Goal: Task Accomplishment & Management: Complete application form

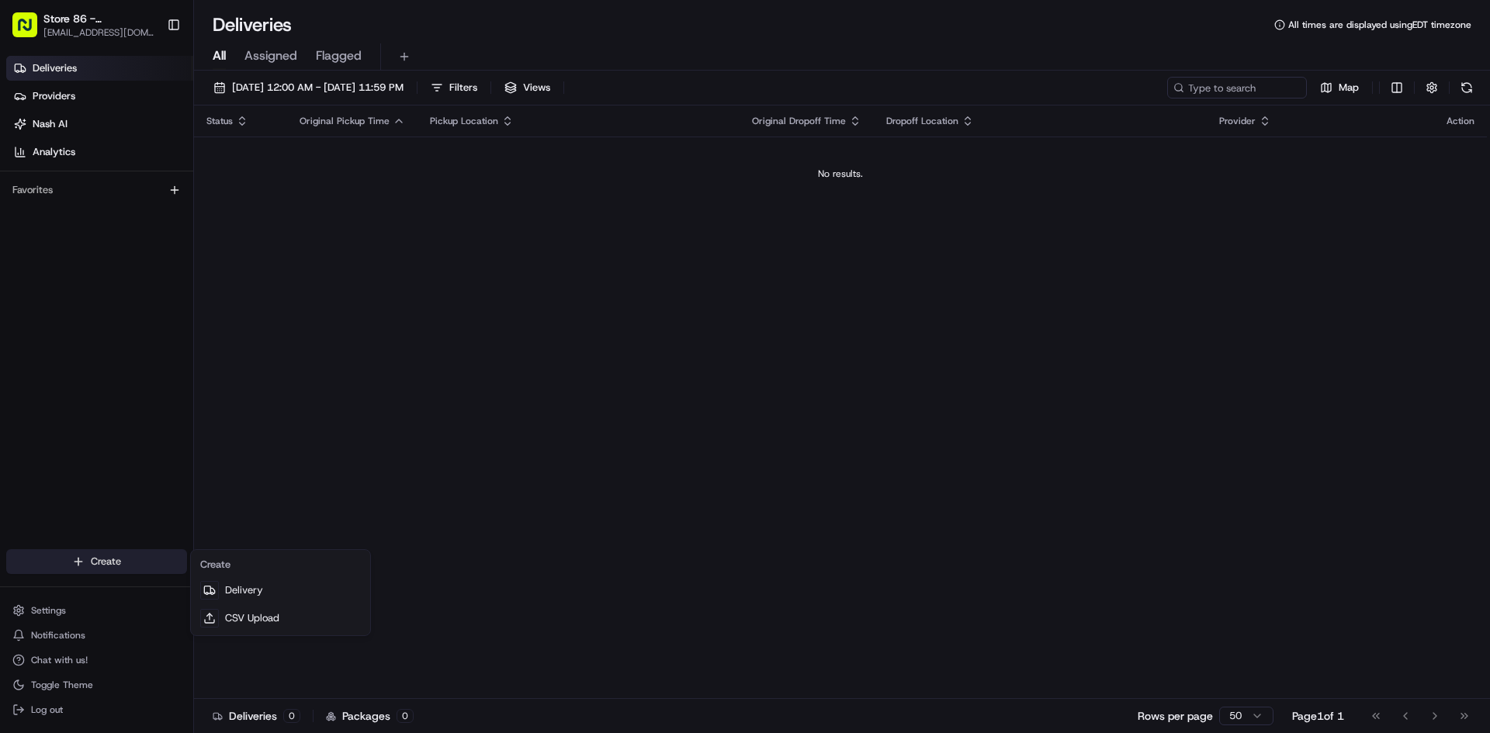
click at [153, 562] on html "Store 86 - [GEOGRAPHIC_DATA] ([GEOGRAPHIC_DATA]) (Just Salad) [EMAIL_ADDRESS][D…" at bounding box center [745, 366] width 1490 height 733
click at [303, 584] on link "Delivery" at bounding box center [280, 591] width 173 height 28
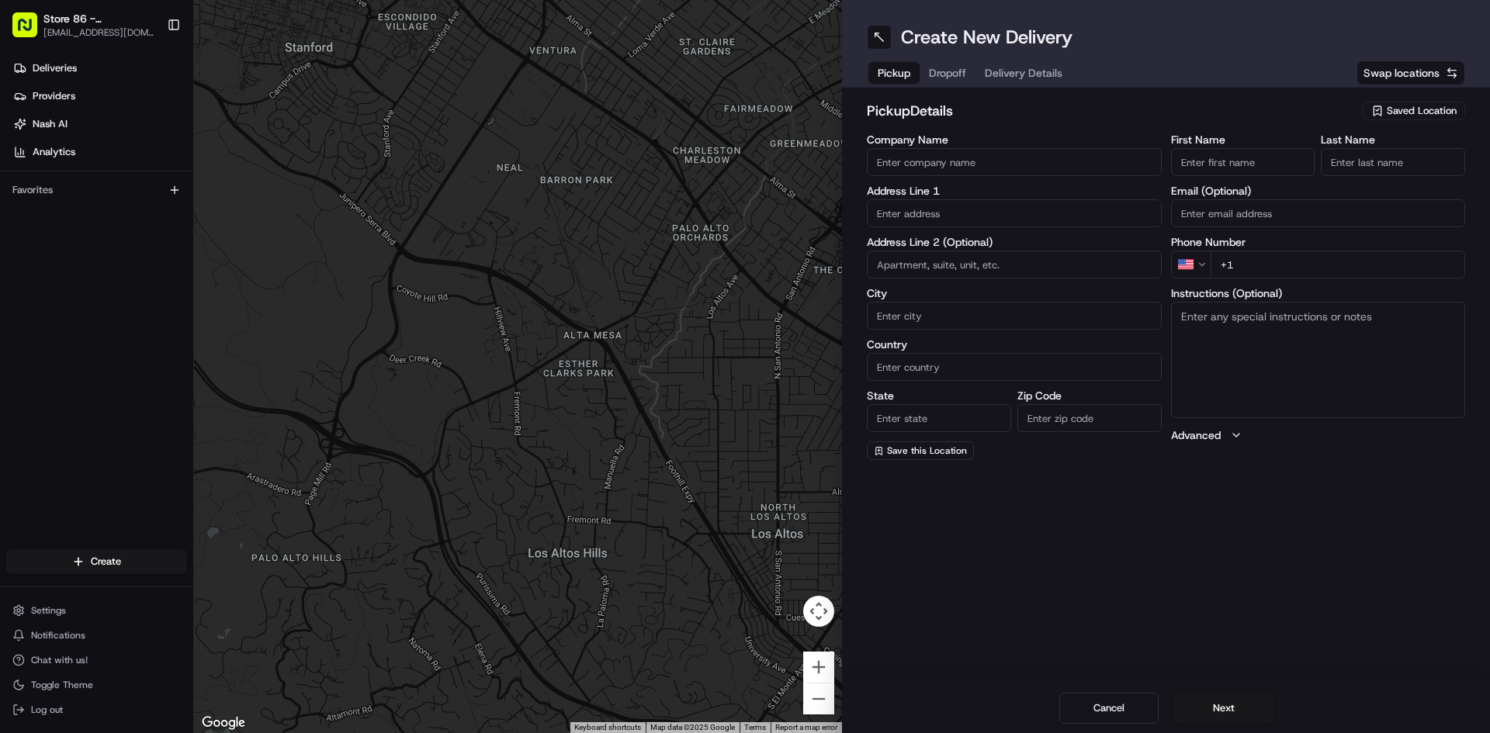
click at [984, 169] on input "Company Name" at bounding box center [1014, 162] width 295 height 28
type input "Just Salad [PERSON_NAME]"
type input "[STREET_ADDRESS]"
type input "[PERSON_NAME]"
type input "[GEOGRAPHIC_DATA]"
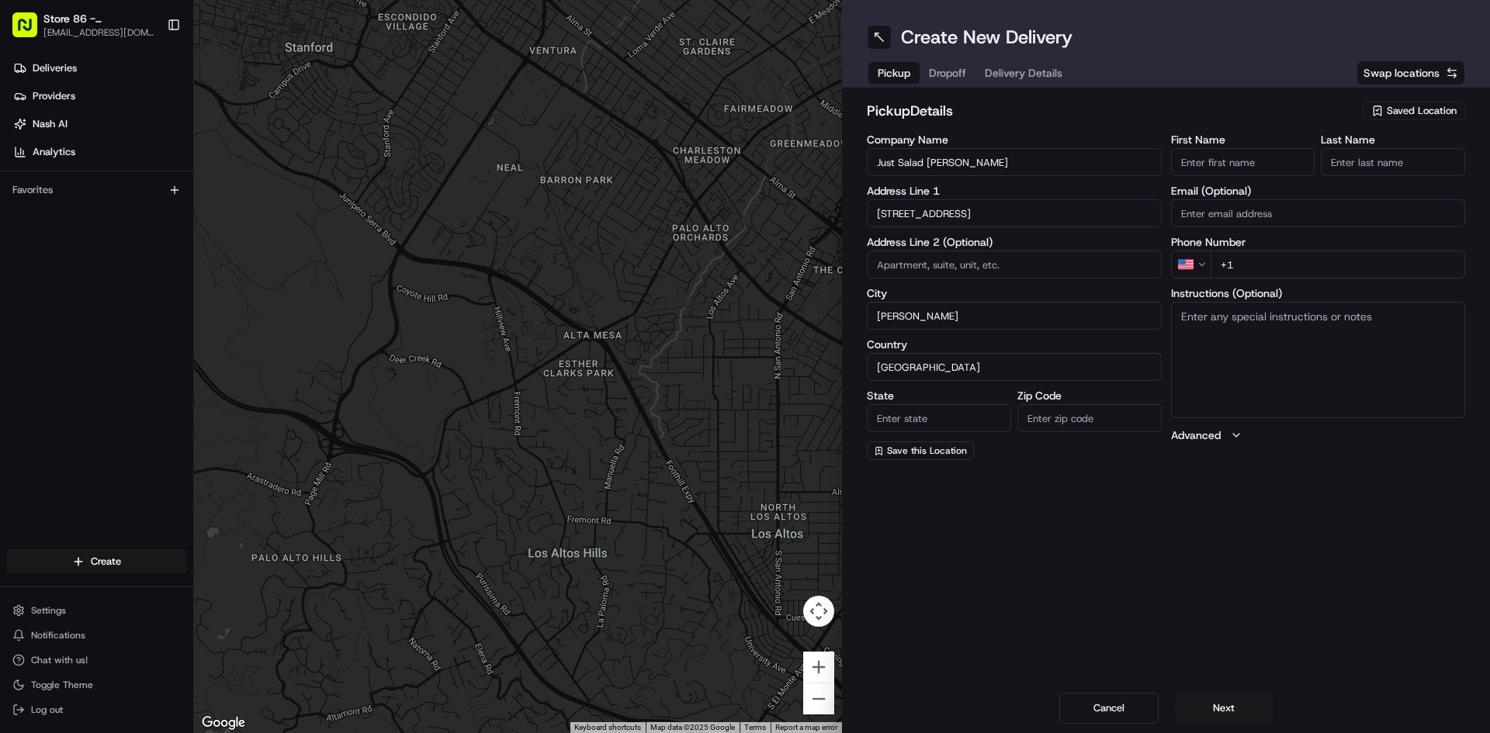
type input "MA"
type input "02494"
type input "Oscar"
type input "Corona"
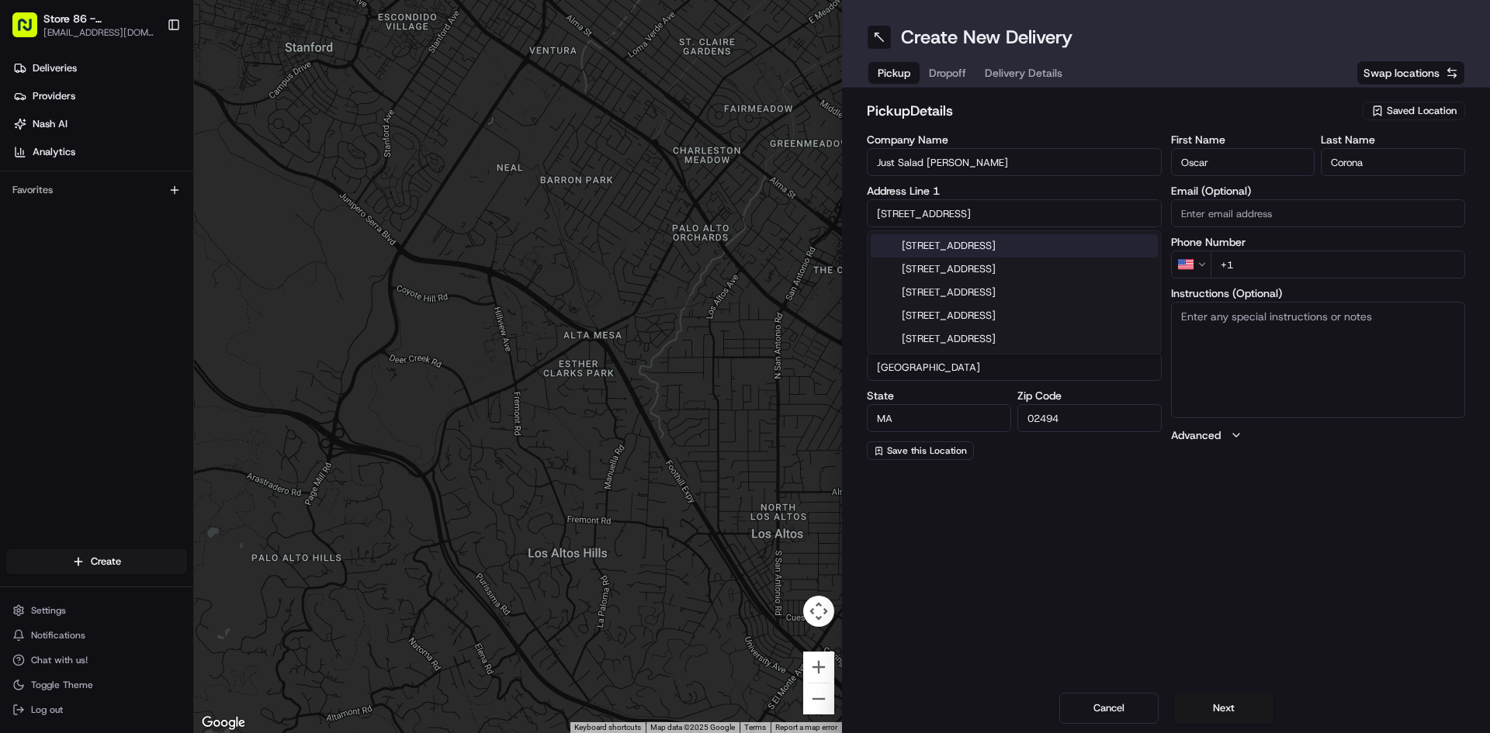
click at [1359, 276] on input "+1" at bounding box center [1338, 265] width 255 height 28
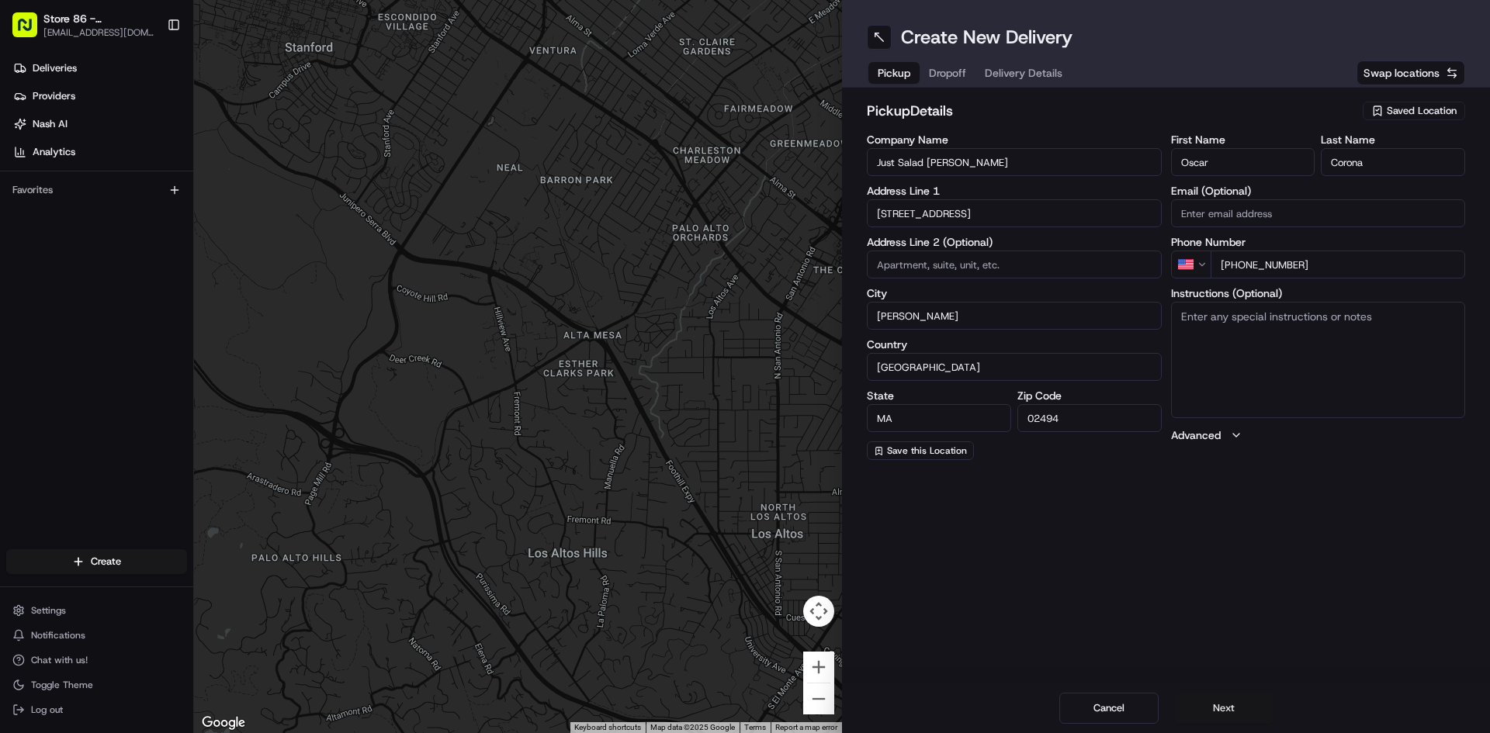
type input "[PHONE_NUMBER]"
click at [1232, 702] on button "Next" at bounding box center [1223, 708] width 99 height 31
click at [1105, 158] on input "Company Name" at bounding box center [1014, 162] width 295 height 28
type input "Just Salad Burlington #86"
type input "[STREET_ADDRESS]"
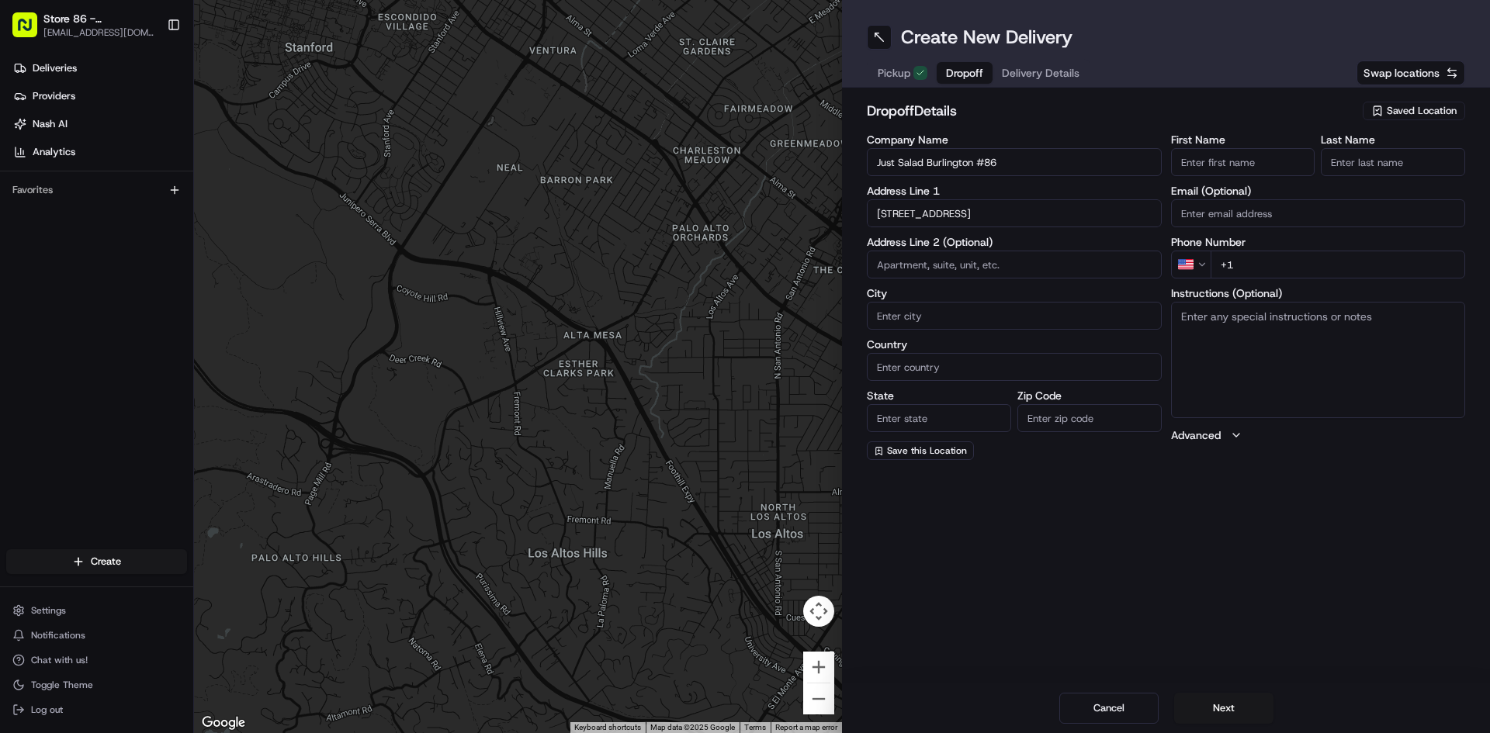
type input "[GEOGRAPHIC_DATA]"
type input "MA"
type input "01803"
type input "[PERSON_NAME]"
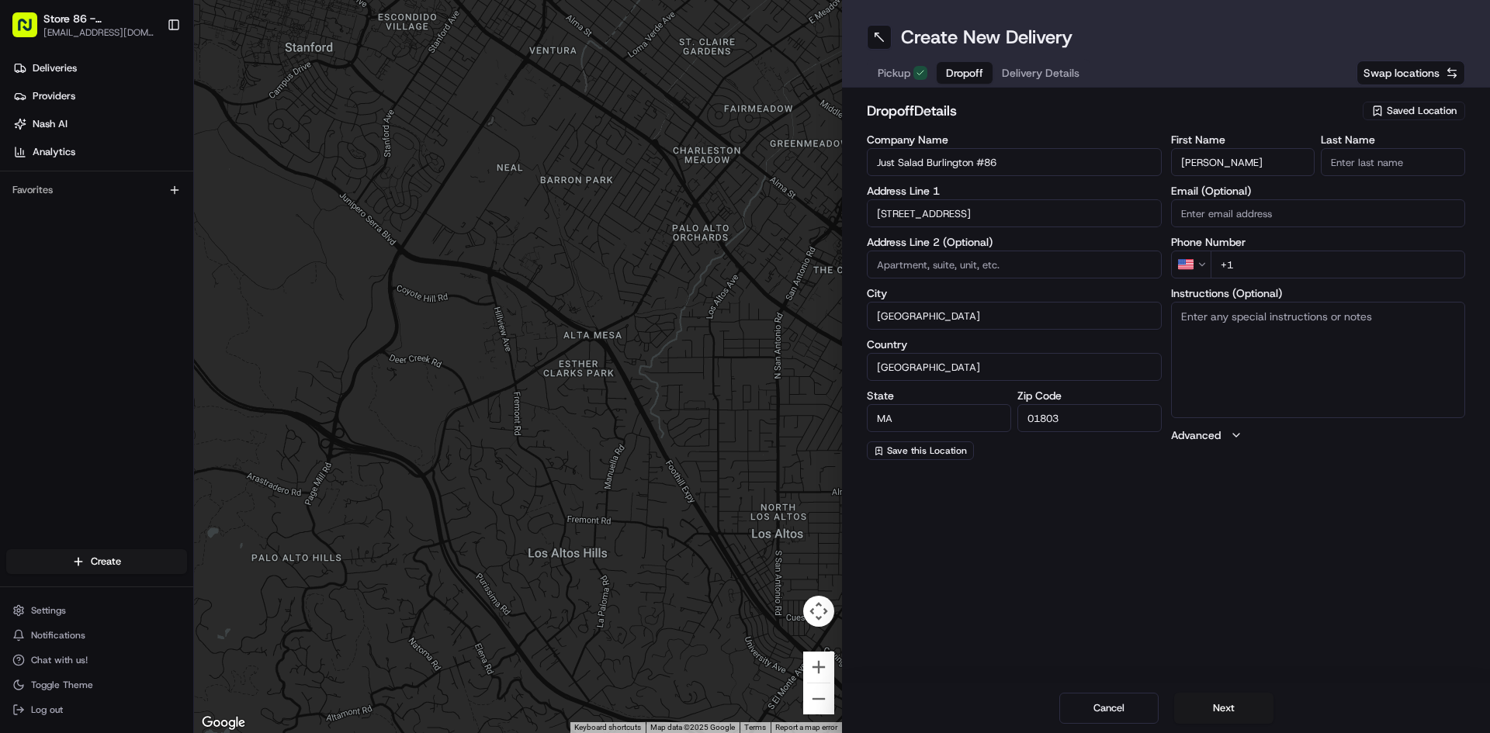
type input "[PERSON_NAME]"
type input "Just Salad Burlington #89"
click at [1313, 263] on input "+1" at bounding box center [1338, 265] width 255 height 28
type input "[PHONE_NUMBER]"
click at [1239, 701] on button "Next" at bounding box center [1223, 708] width 99 height 31
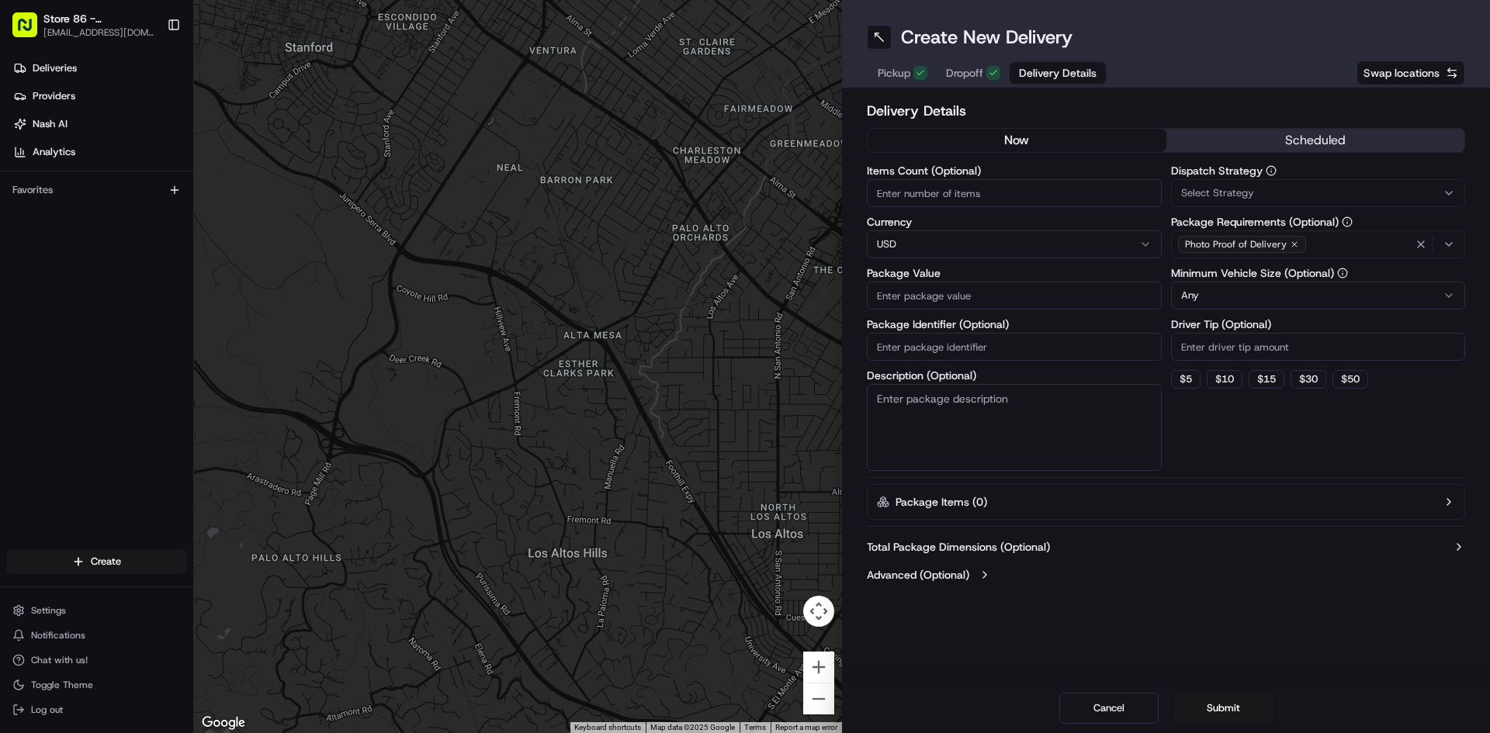
click at [1078, 185] on input "Items Count (Optional)" at bounding box center [1014, 193] width 295 height 28
type input "10"
click at [1070, 289] on input "Package Value" at bounding box center [1014, 296] width 295 height 28
type input "15"
click at [1229, 381] on button "$ 10" at bounding box center [1225, 379] width 36 height 19
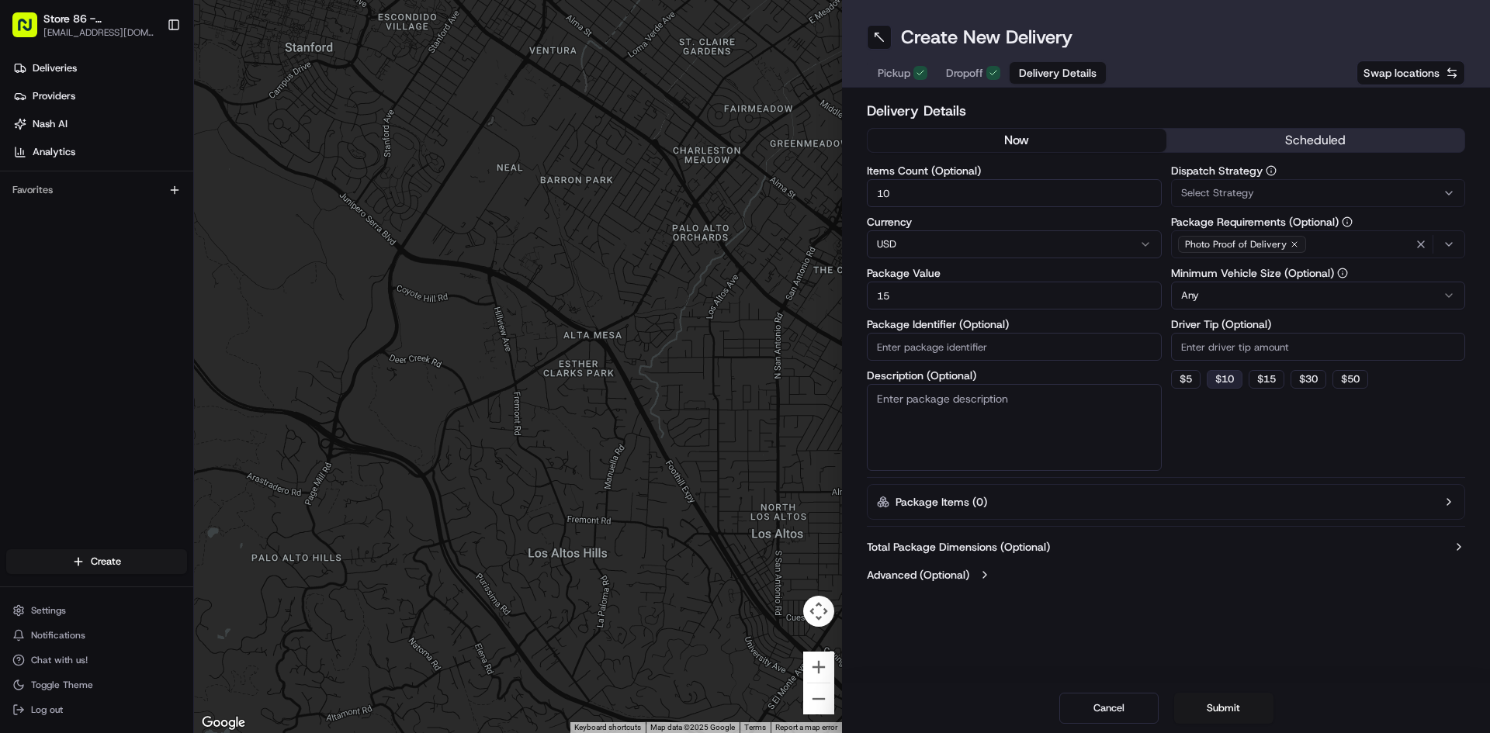
type input "10"
click at [1217, 702] on button "Submit" at bounding box center [1223, 708] width 99 height 31
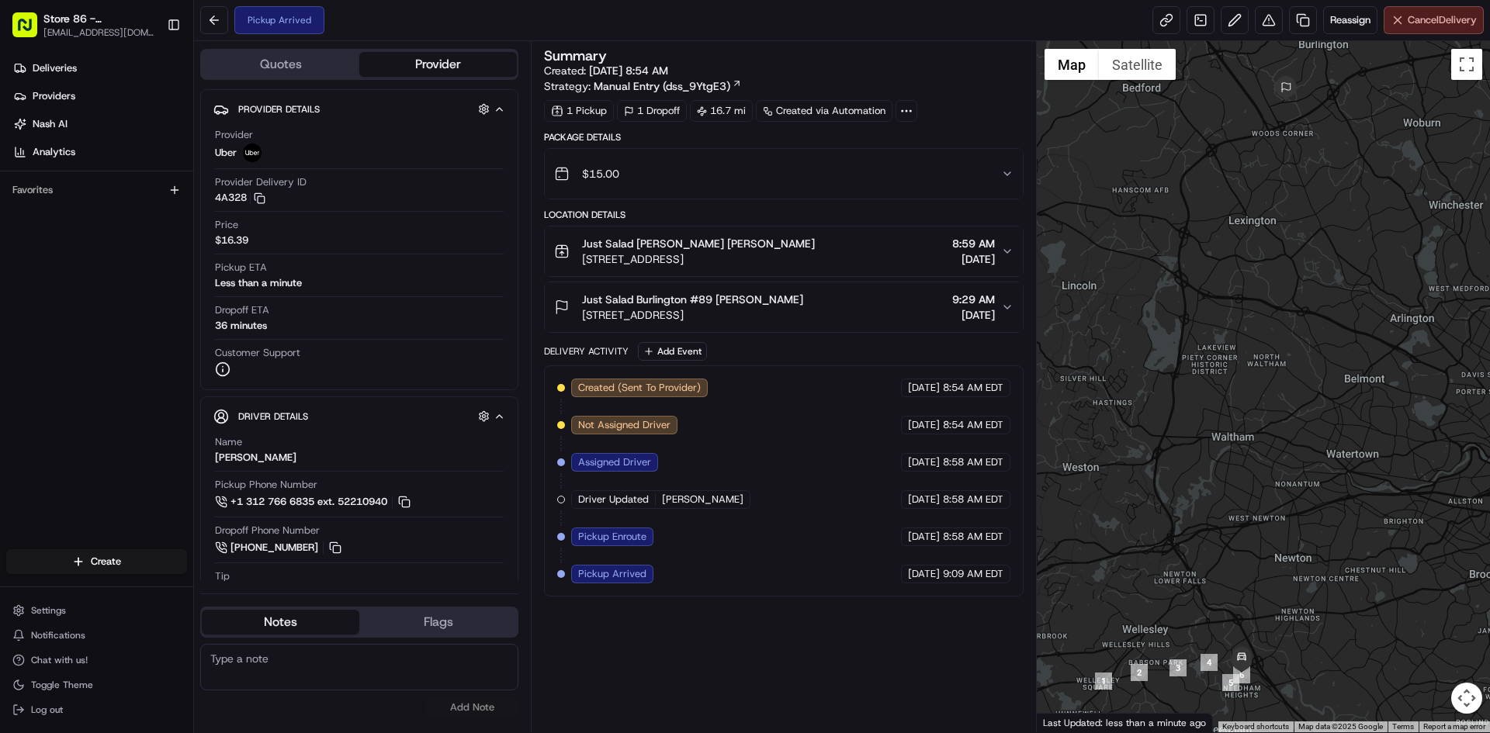
click at [1408, 22] on span "Cancel Delivery" at bounding box center [1442, 20] width 69 height 14
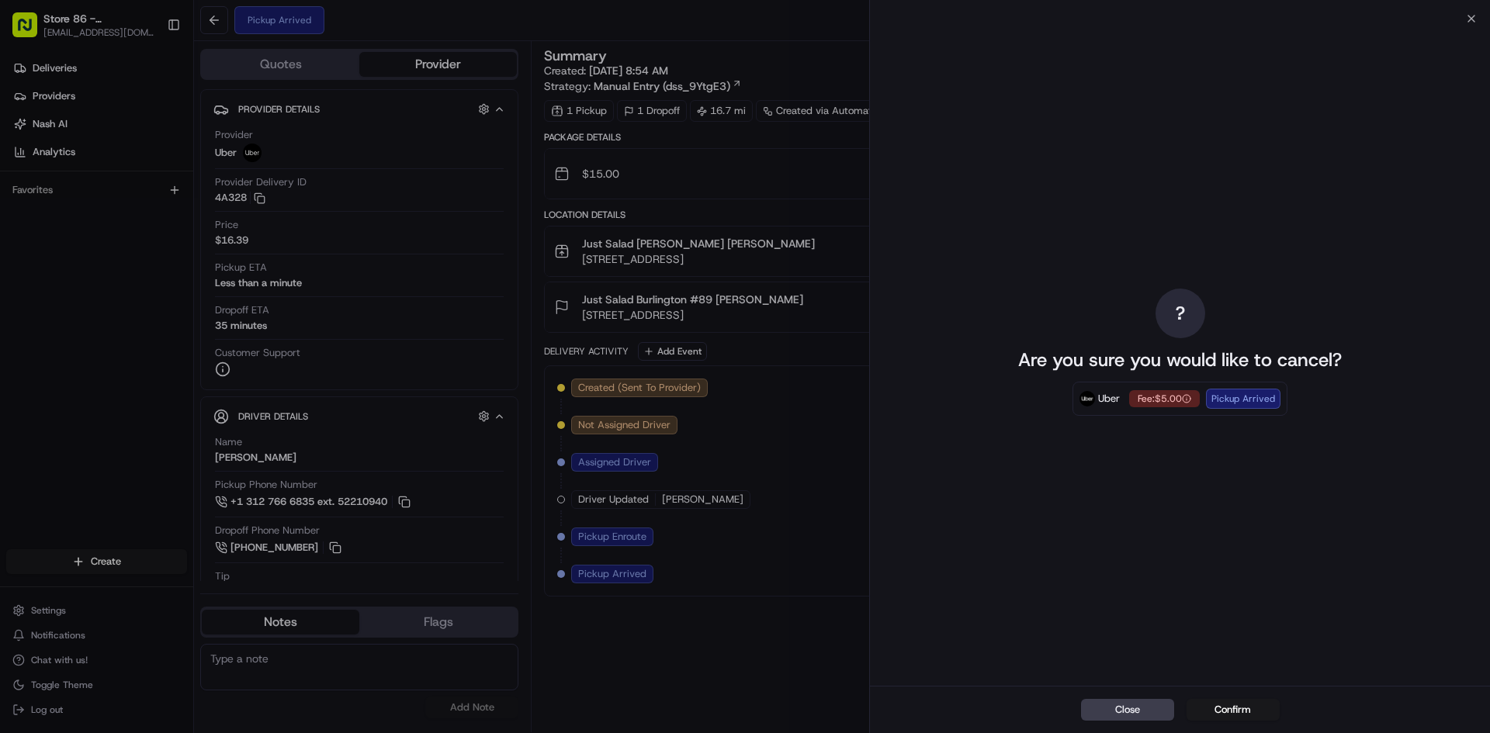
click at [1225, 702] on button "Confirm" at bounding box center [1233, 710] width 93 height 22
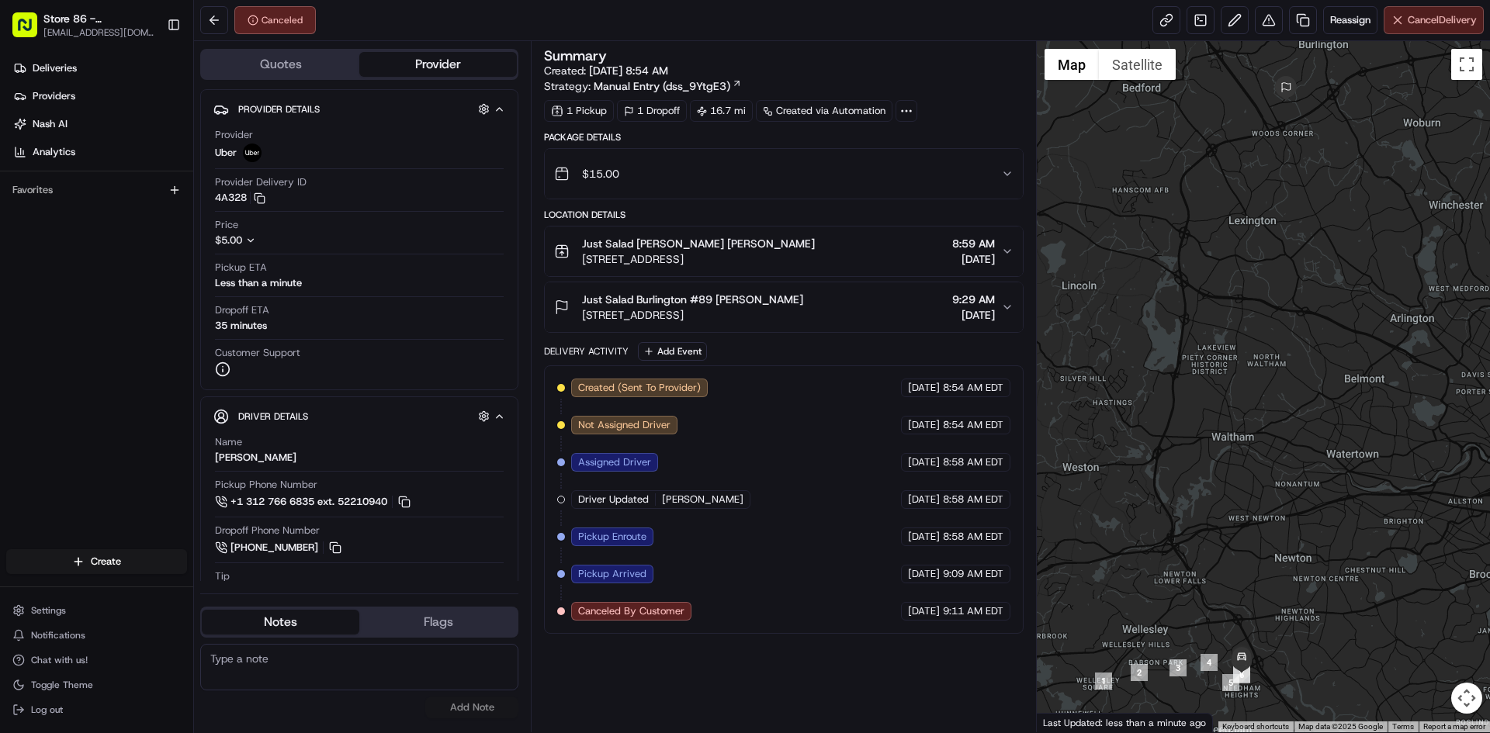
click at [1451, 15] on span "Cancel Delivery" at bounding box center [1442, 20] width 69 height 14
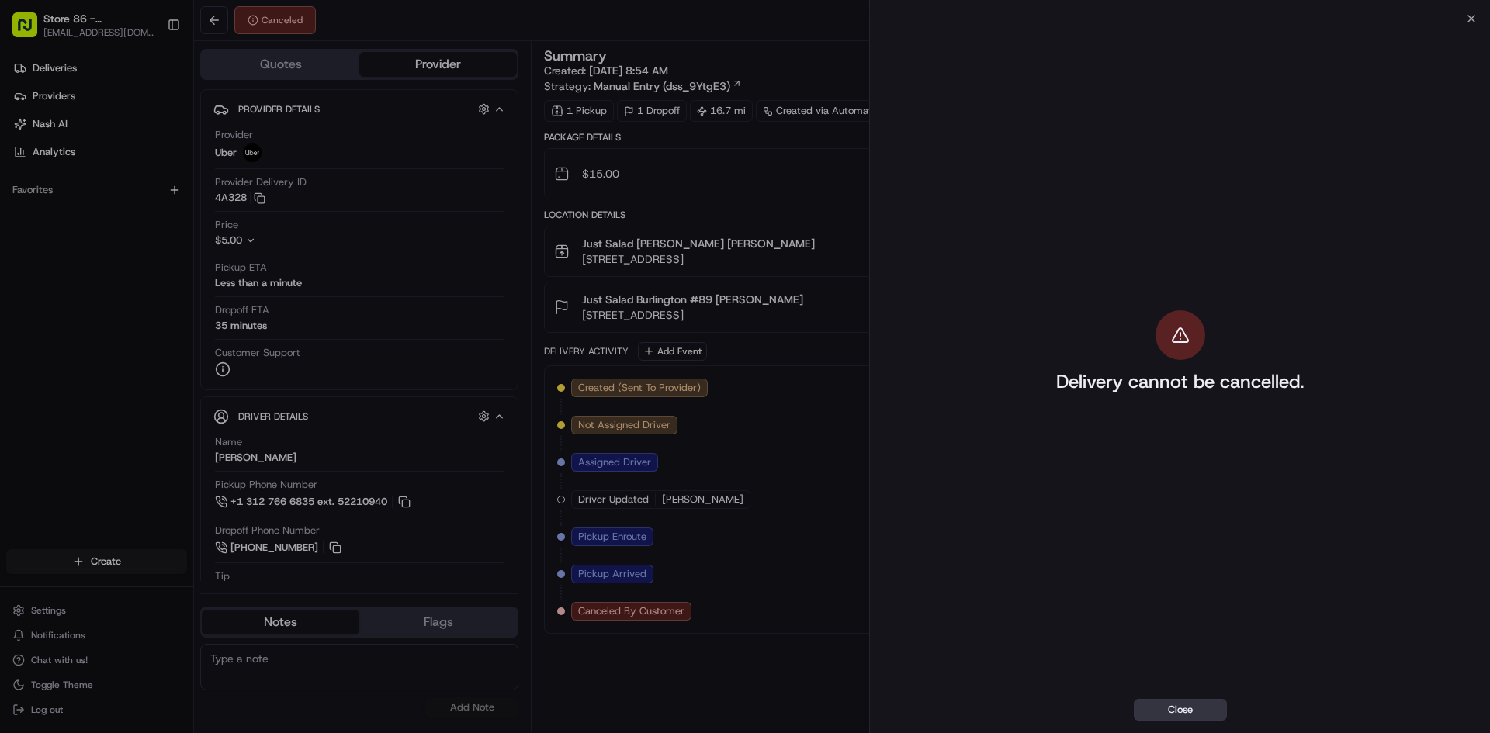
click at [1164, 701] on button "Close" at bounding box center [1180, 710] width 93 height 22
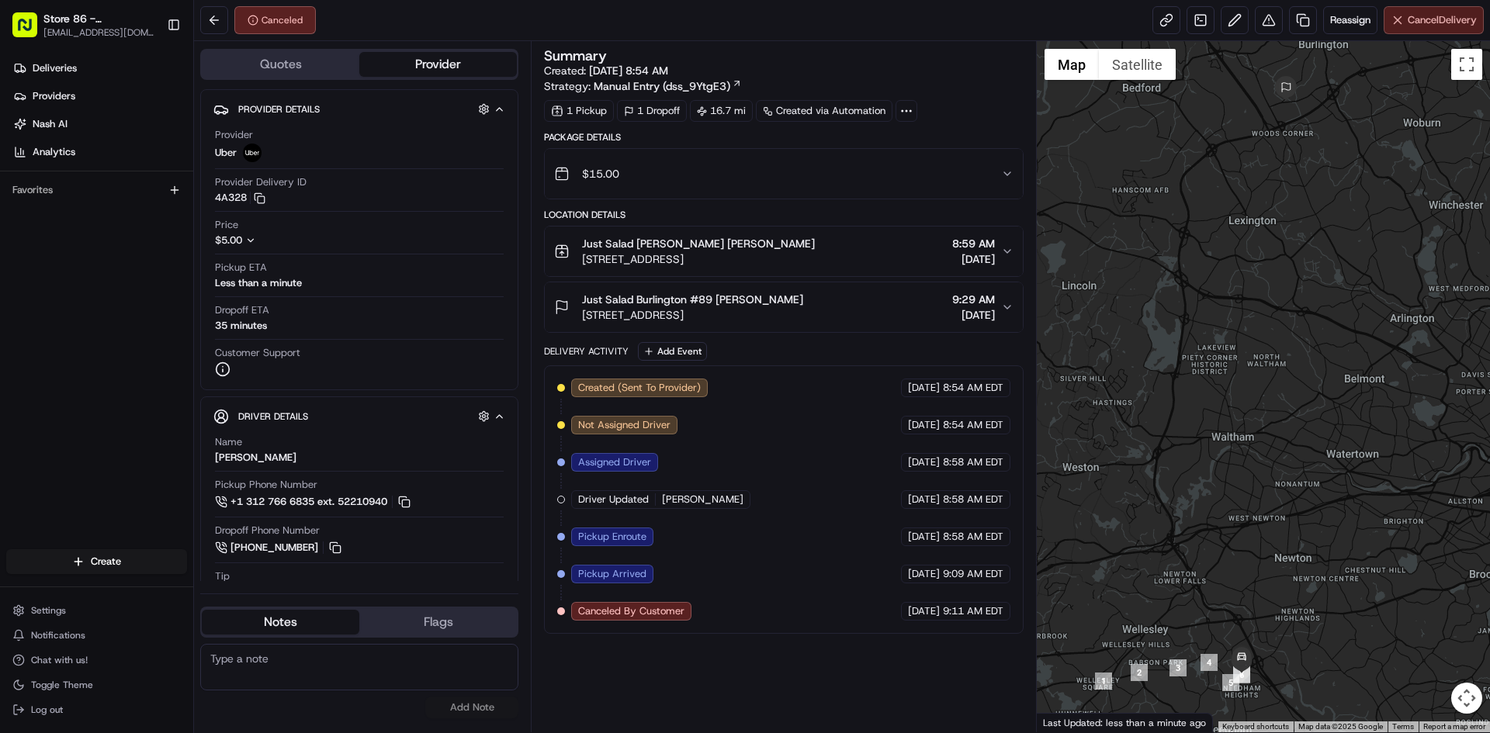
click at [1457, 12] on button "Cancel Delivery" at bounding box center [1434, 20] width 100 height 28
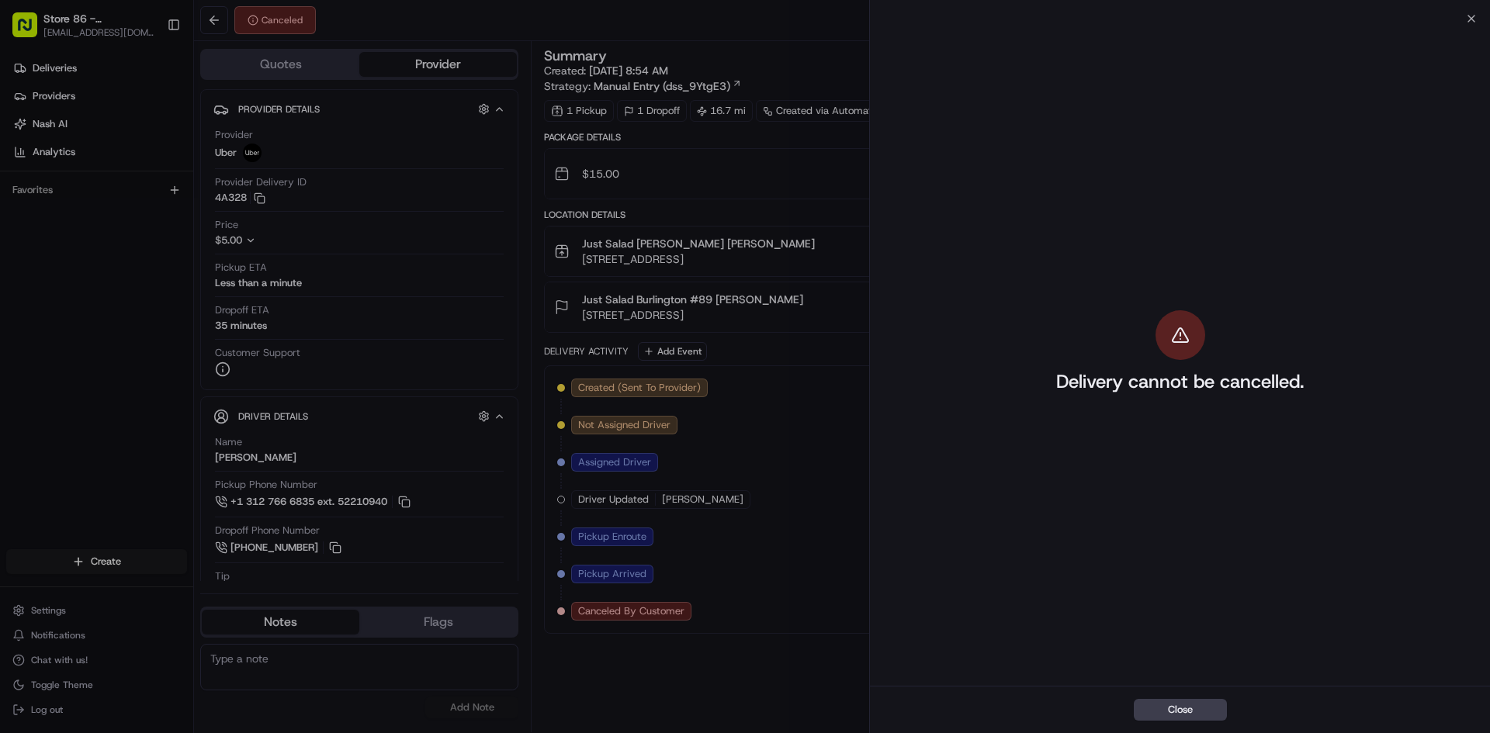
drag, startPoint x: 1163, startPoint y: 705, endPoint x: 1108, endPoint y: 616, distance: 104.6
click at [1160, 691] on div "Close" at bounding box center [1180, 709] width 620 height 47
